Goal: Use online tool/utility

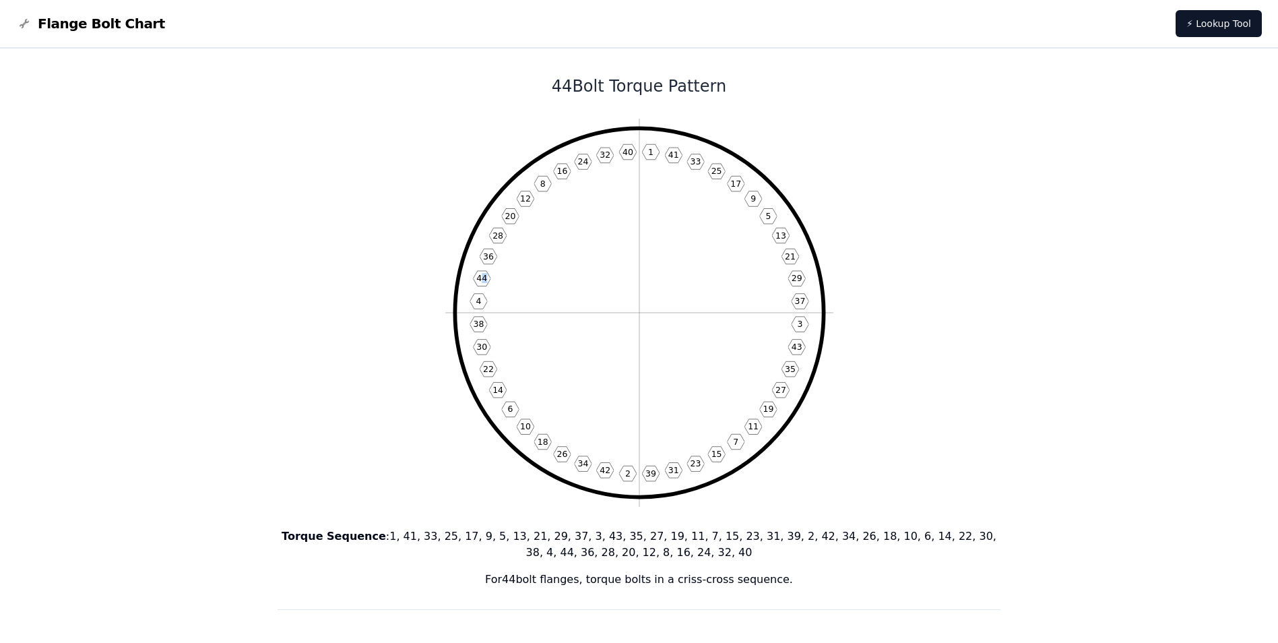
click at [484, 282] on text "44" at bounding box center [481, 278] width 11 height 10
drag, startPoint x: 484, startPoint y: 282, endPoint x: 611, endPoint y: 286, distance: 126.7
click at [611, 286] on icon "1 41 33 25 17 9 5 13 21 29 37 3 43 35 27 19 11 7 15 23 31 39 2 42 34 26 18 10 6…" at bounding box center [639, 313] width 388 height 388
drag, startPoint x: 637, startPoint y: 329, endPoint x: 606, endPoint y: 354, distance: 39.4
click at [606, 354] on icon "1 41 33 25 17 9 5 13 21 29 37 3 43 35 27 19 11 7 15 23 31 39 2 42 34 26 18 10 6…" at bounding box center [639, 313] width 388 height 388
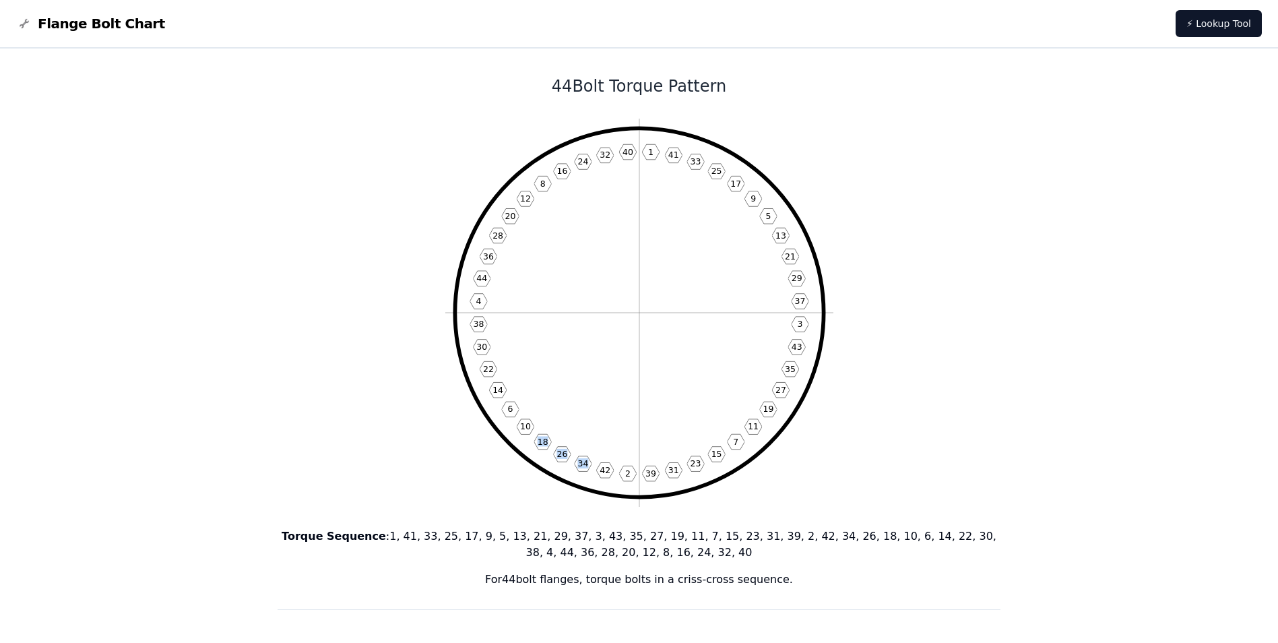
copy icon "34 26 18"
click at [700, 339] on icon "1 41 33 25 17 9 5 13 21 29 37 3 43 35 27 19 11 7 15 23 31 39 2 42 34 26 18 10 6…" at bounding box center [639, 313] width 388 height 388
drag, startPoint x: 559, startPoint y: 452, endPoint x: 664, endPoint y: 280, distance: 202.0
click at [664, 280] on icon "1 41 33 25 17 9 5 13 21 29 37 3 43 35 27 19 11 7 15 23 31 39 2 42 34 26 18 10 6…" at bounding box center [639, 313] width 388 height 388
drag, startPoint x: 664, startPoint y: 280, endPoint x: 640, endPoint y: 92, distance: 189.5
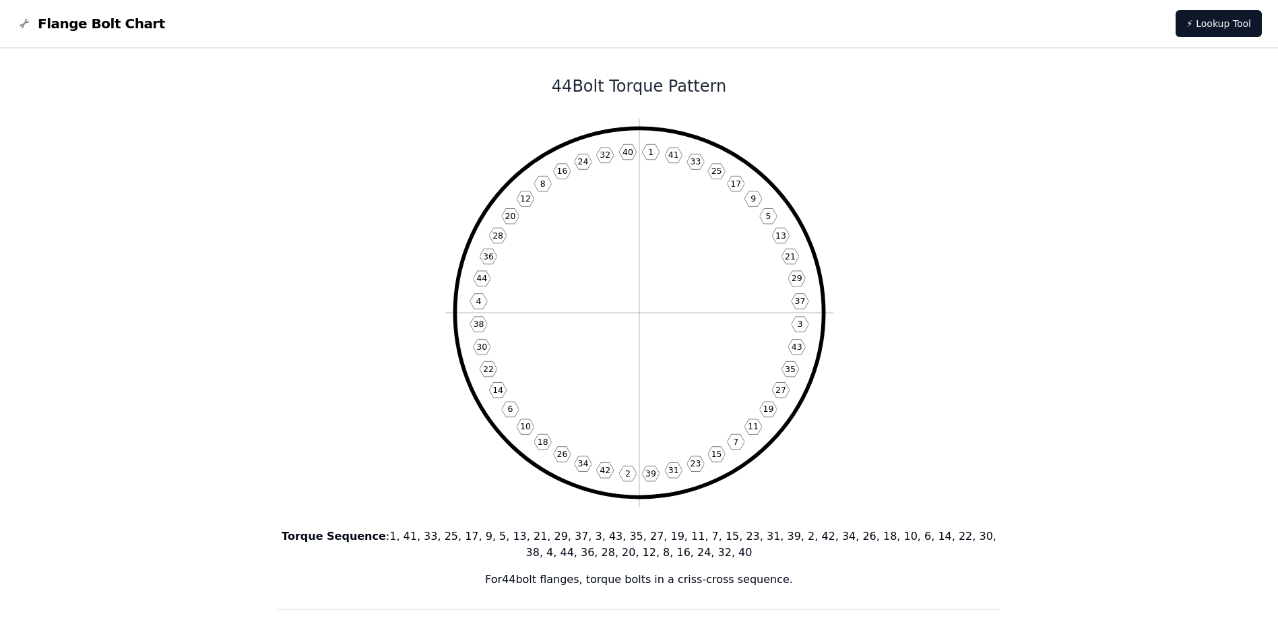
click at [640, 92] on h1 "44 Bolt Torque Pattern" at bounding box center [640, 86] width 724 height 22
click at [627, 152] on text "40" at bounding box center [627, 152] width 11 height 10
click at [629, 156] on text "40" at bounding box center [627, 152] width 11 height 10
drag, startPoint x: 630, startPoint y: 212, endPoint x: 642, endPoint y: 218, distance: 13.3
click at [642, 218] on icon "1 41 33 25 17 9 5 13 21 29 37 3 43 35 27 19 11 7 15 23 31 39 2 42 34 26 18 10 6…" at bounding box center [639, 313] width 388 height 388
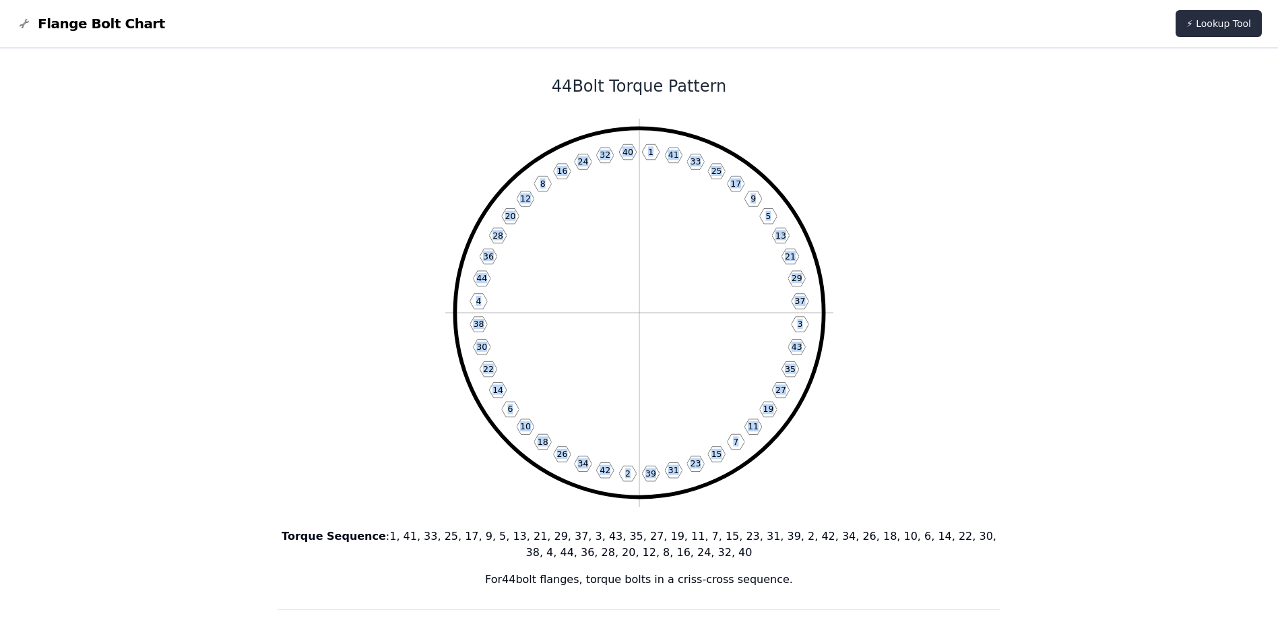
click at [1219, 33] on link "⚡ Lookup Tool" at bounding box center [1219, 23] width 86 height 27
